Goal: Task Accomplishment & Management: Use online tool/utility

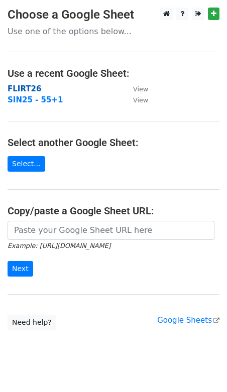
click at [18, 89] on strong "FLIRT26" at bounding box center [25, 88] width 34 height 9
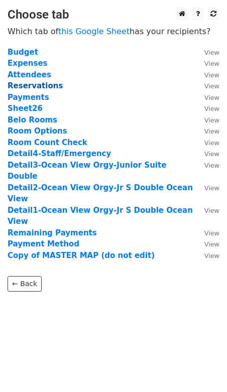
click at [24, 87] on strong "Reservations" at bounding box center [35, 85] width 55 height 9
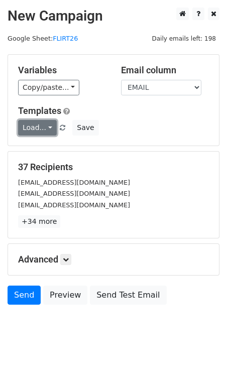
click at [36, 125] on link "Load..." at bounding box center [37, 128] width 39 height 16
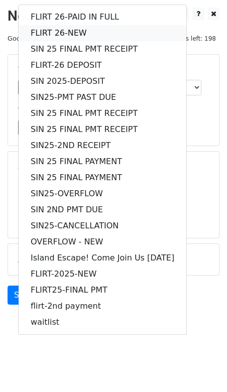
click at [51, 30] on link "FLIRT 26-NEW" at bounding box center [103, 33] width 168 height 16
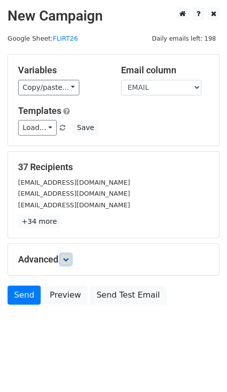
click at [68, 256] on icon at bounding box center [66, 259] width 6 height 6
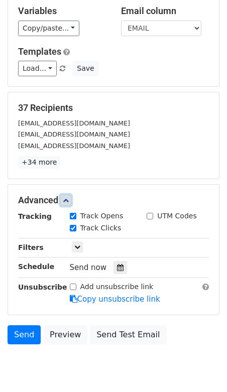
scroll to position [62, 0]
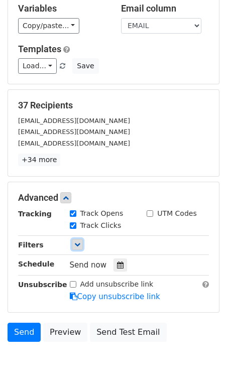
click at [78, 243] on icon at bounding box center [77, 244] width 6 height 6
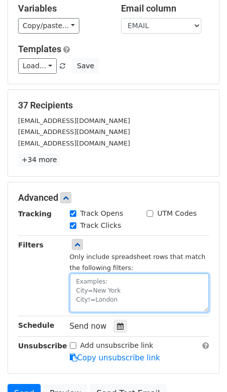
click at [90, 290] on textarea at bounding box center [139, 292] width 139 height 39
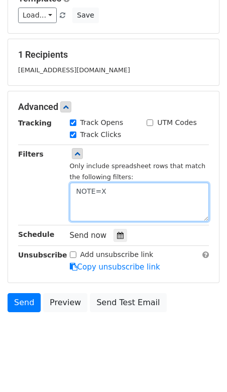
scroll to position [114, 0]
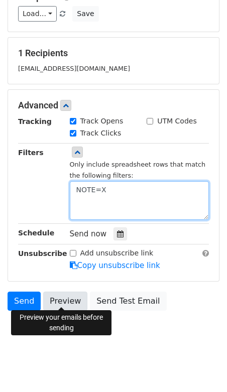
type textarea "NOTE=X"
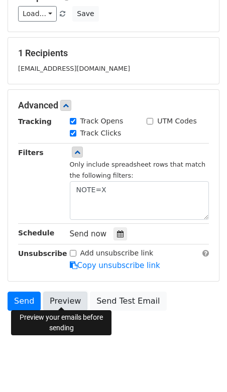
click at [59, 297] on link "Preview" at bounding box center [65, 300] width 44 height 19
click at [66, 301] on link "Preview" at bounding box center [65, 300] width 44 height 19
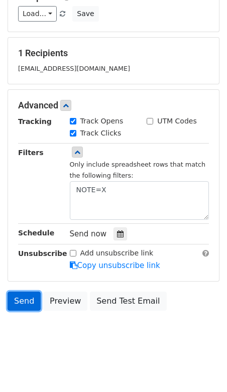
click at [24, 302] on link "Send" at bounding box center [24, 300] width 33 height 19
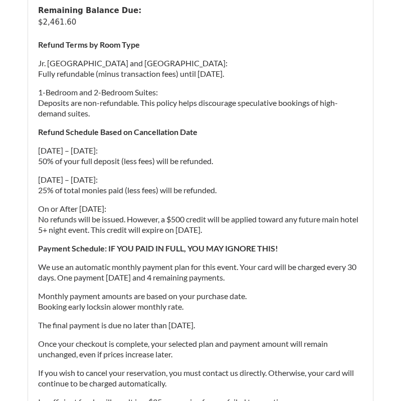
scroll to position [336, 0]
